Goal: Information Seeking & Learning: Learn about a topic

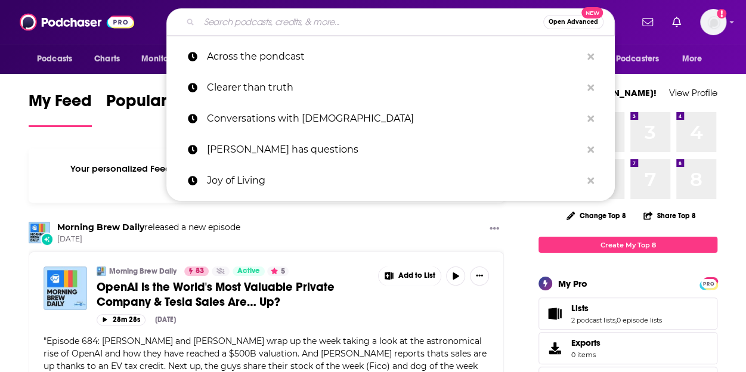
click at [275, 26] on input "Search podcasts, credits, & more..." at bounding box center [371, 22] width 344 height 19
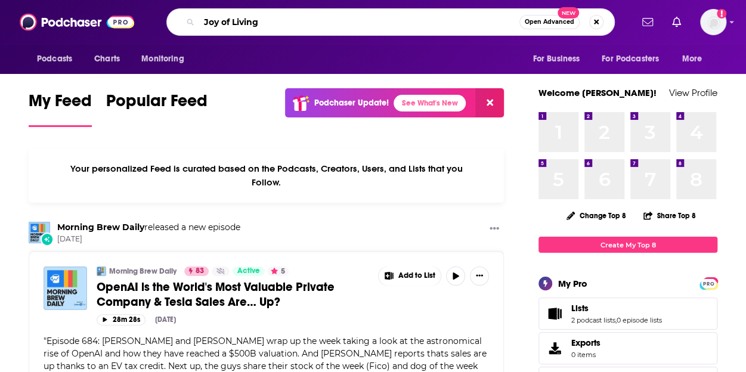
type input "Joy of Living"
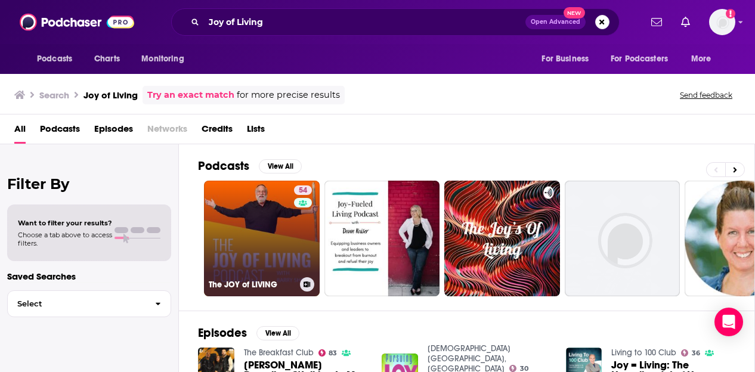
click at [257, 233] on link "54 The JOY of LIVING" at bounding box center [262, 239] width 116 height 116
